Goal: Task Accomplishment & Management: Use online tool/utility

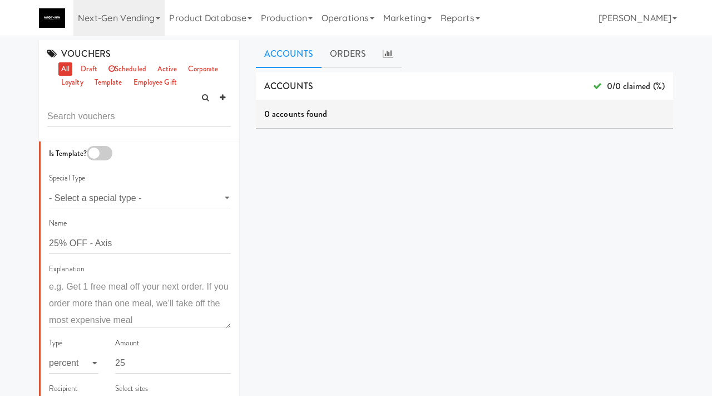
scroll to position [748, 0]
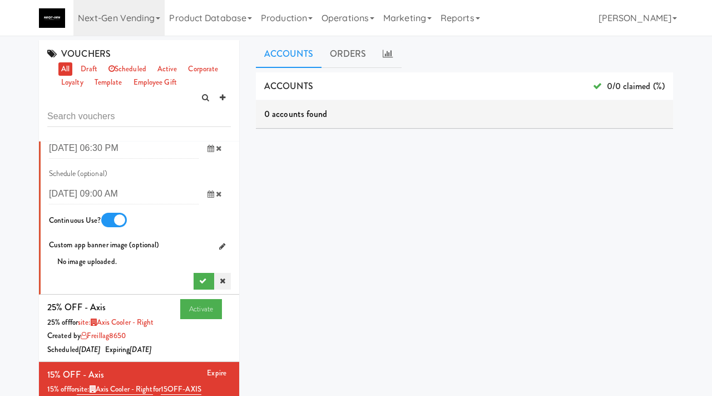
click at [224, 283] on icon at bounding box center [223, 280] width 6 height 7
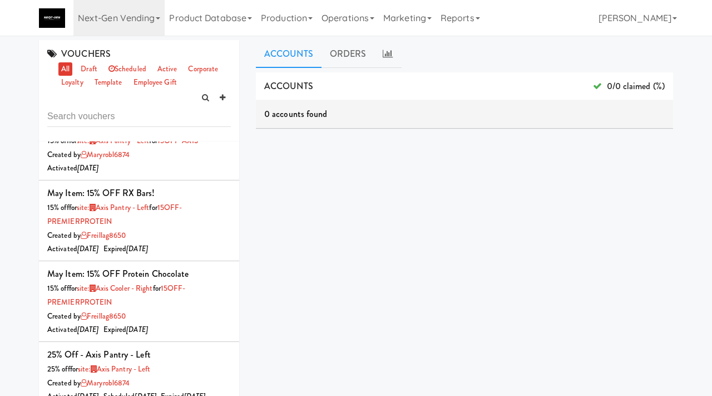
scroll to position [0, 0]
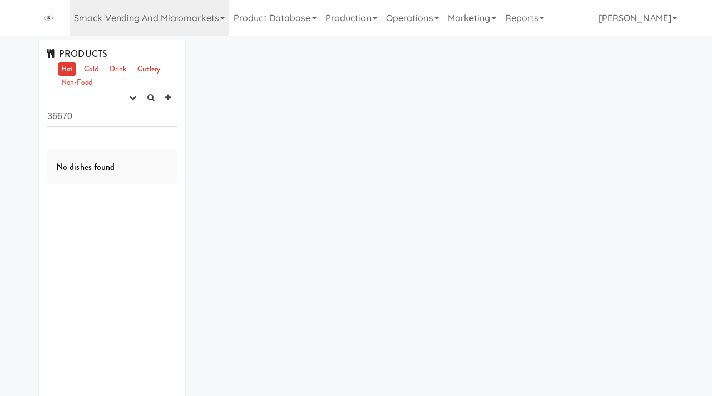
click at [35, 112] on div "PRODUCTS Hot Cold Drink Cutlery Non-Food experimenting finalized shipped discon…" at bounding box center [112, 234] width 163 height 388
click at [91, 72] on link "Cold" at bounding box center [90, 69] width 19 height 14
click at [131, 103] on button "button" at bounding box center [133, 98] width 18 height 17
click at [122, 111] on link "experimenting" at bounding box center [97, 119] width 89 height 20
